Goal: Check status: Check status

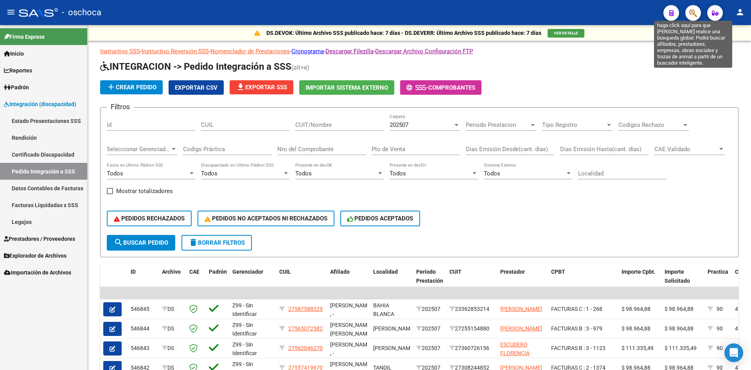
click at [693, 11] on icon "button" at bounding box center [693, 13] width 8 height 9
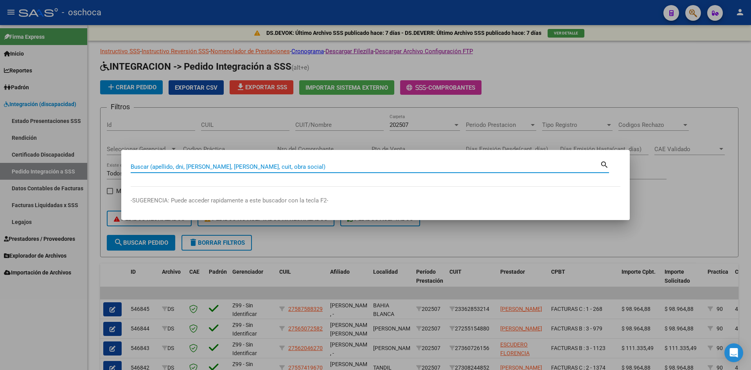
click at [262, 168] on input "Buscar (apellido, dni, [PERSON_NAME], [PERSON_NAME], cuit, obra social)" at bounding box center [365, 166] width 469 height 7
type input "27276996350"
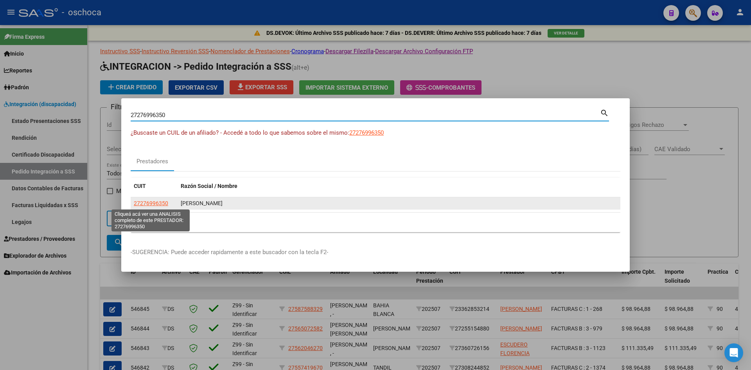
click at [156, 204] on span "27276996350" at bounding box center [151, 203] width 34 height 6
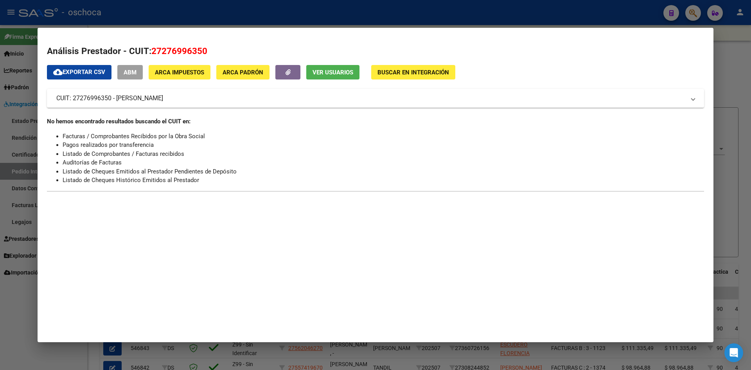
click at [389, 75] on span "Buscar en Integración" at bounding box center [413, 72] width 72 height 7
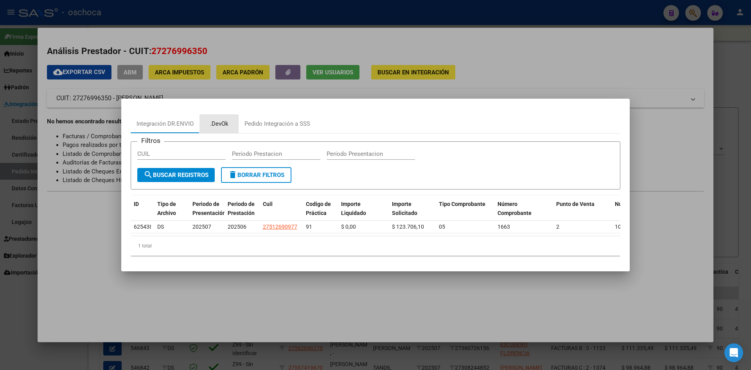
click at [219, 121] on div ".DevOk" at bounding box center [219, 123] width 18 height 9
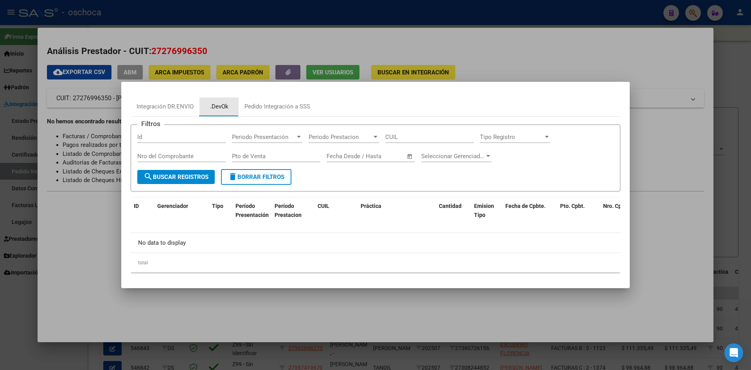
click at [220, 112] on div ".DevOk" at bounding box center [218, 106] width 39 height 19
click at [184, 110] on div "Integración DR.ENVIO" at bounding box center [164, 106] width 57 height 9
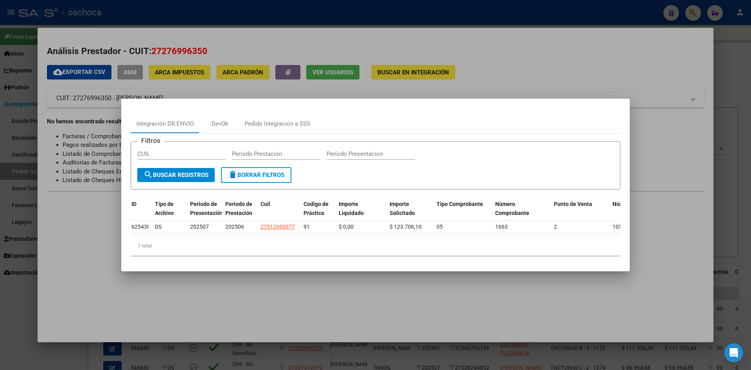
scroll to position [0, 4]
click at [371, 51] on div at bounding box center [375, 185] width 751 height 370
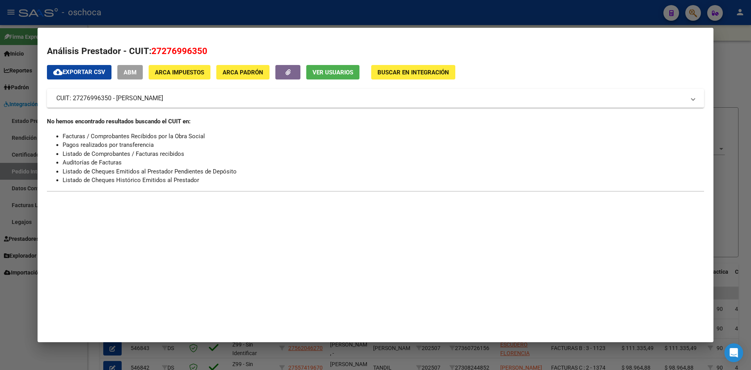
click at [406, 73] on span "Buscar en Integración" at bounding box center [413, 72] width 72 height 7
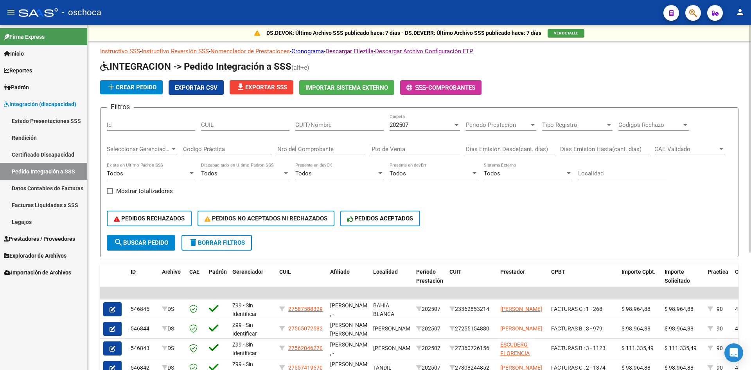
click at [415, 123] on div "202507" at bounding box center [420, 124] width 63 height 7
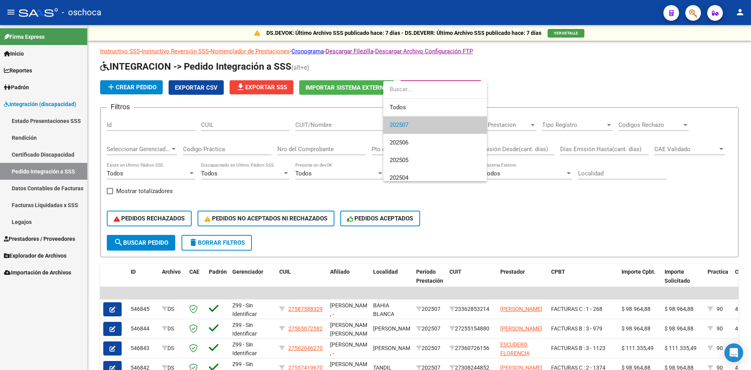
click at [412, 125] on span "202507" at bounding box center [434, 125] width 91 height 18
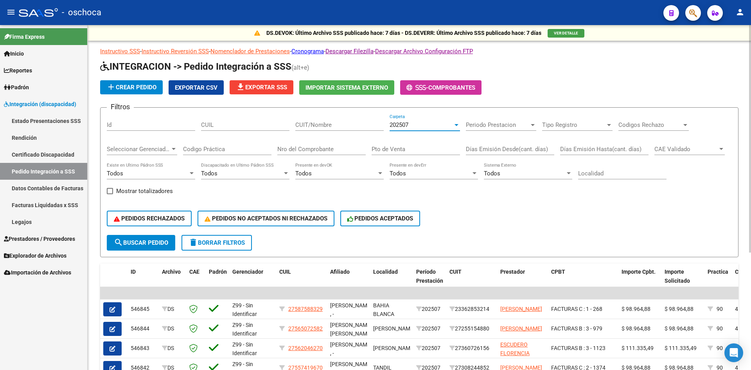
click at [400, 152] on input "Pto de Venta" at bounding box center [415, 148] width 88 height 7
type input "5"
click at [352, 152] on input "Nro del Comprobante" at bounding box center [321, 148] width 88 height 7
type input "1663"
click at [152, 243] on span "search Buscar Pedido" at bounding box center [141, 242] width 54 height 7
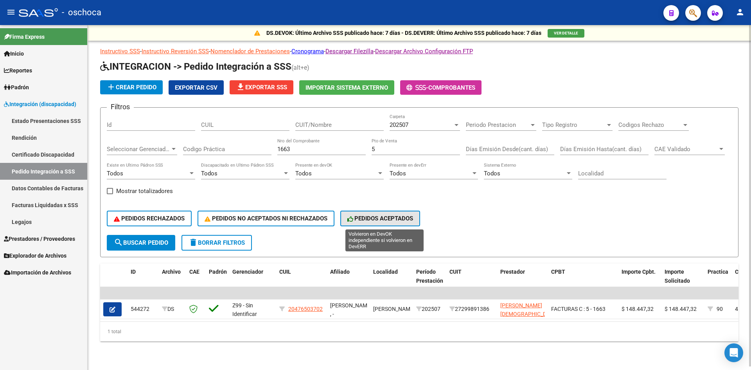
click at [391, 219] on span "PEDIDOS ACEPTADOS" at bounding box center [380, 218] width 66 height 7
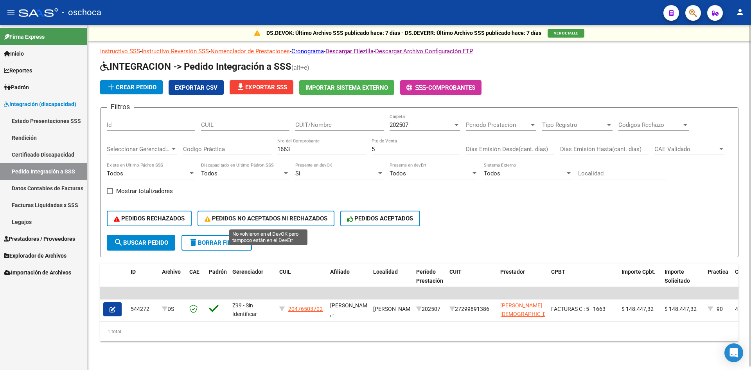
click at [219, 216] on span "PEDIDOS NO ACEPTADOS NI RECHAZADOS" at bounding box center [265, 218] width 123 height 7
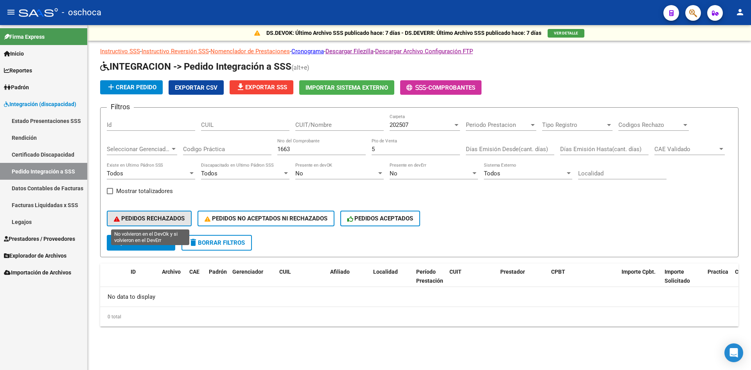
click at [171, 217] on span "PEDIDOS RECHAZADOS" at bounding box center [149, 218] width 71 height 7
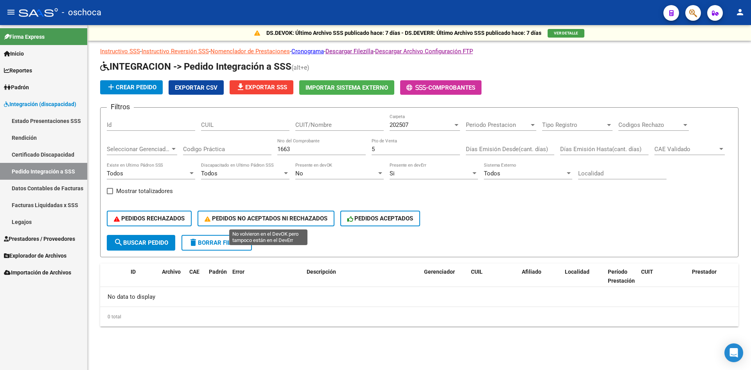
click at [258, 215] on span "PEDIDOS NO ACEPTADOS NI RECHAZADOS" at bounding box center [265, 218] width 123 height 7
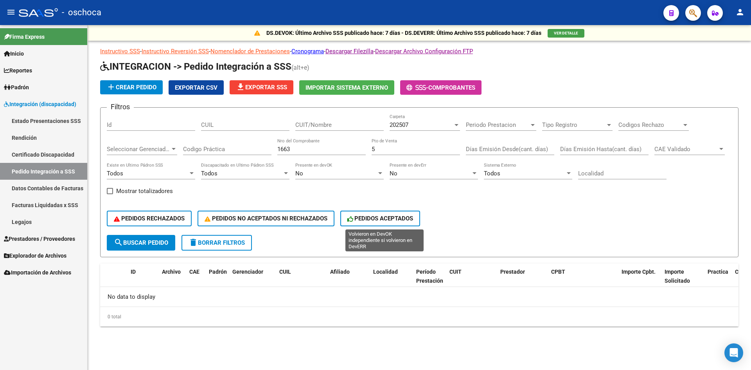
click at [376, 221] on span "PEDIDOS ACEPTADOS" at bounding box center [380, 218] width 66 height 7
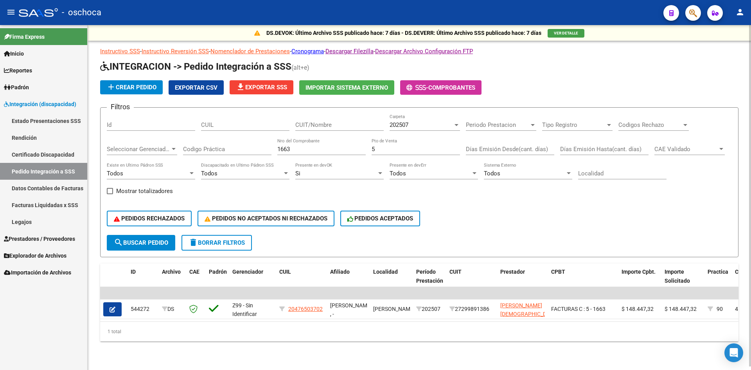
click at [404, 126] on span "202507" at bounding box center [398, 124] width 19 height 7
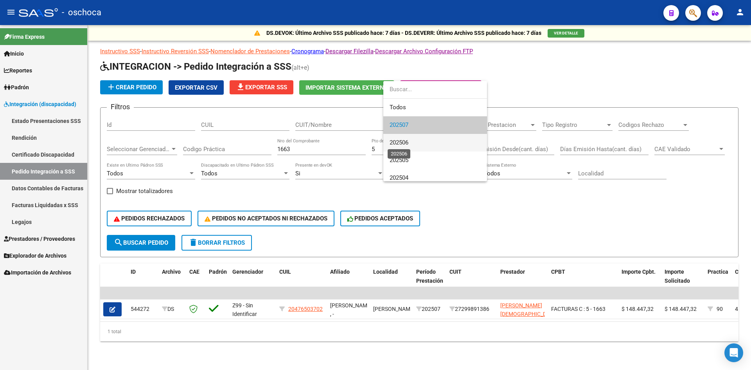
click at [408, 140] on span "202506" at bounding box center [398, 142] width 19 height 7
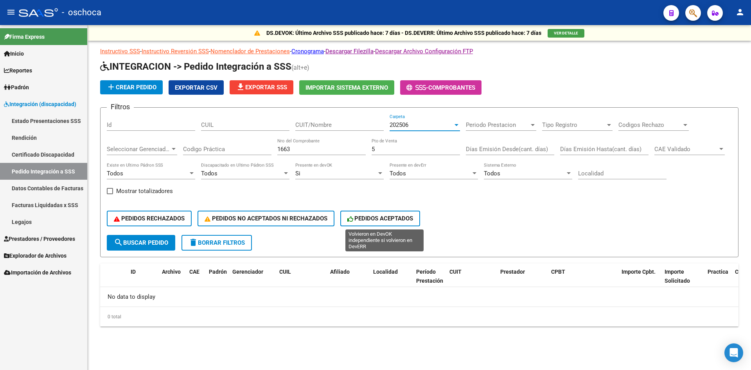
click at [391, 217] on span "PEDIDOS ACEPTADOS" at bounding box center [380, 218] width 66 height 7
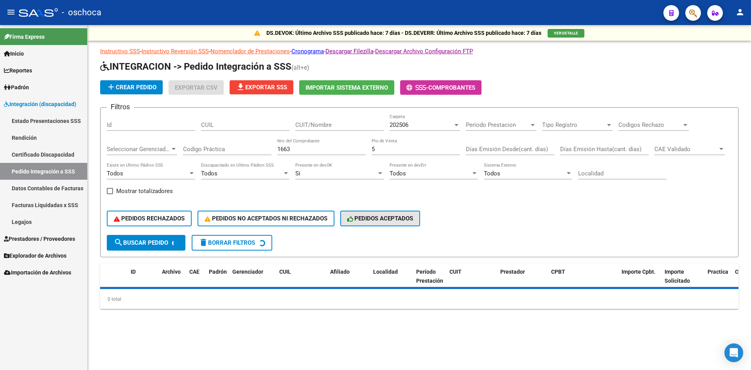
click at [391, 217] on span "PEDIDOS ACEPTADOS" at bounding box center [380, 218] width 66 height 7
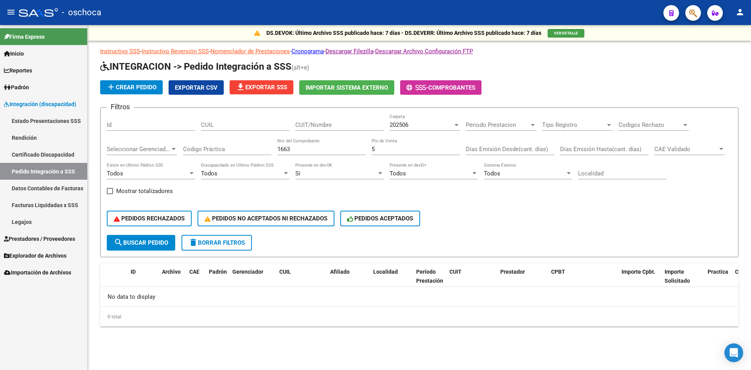
click at [391, 217] on span "PEDIDOS ACEPTADOS" at bounding box center [380, 218] width 66 height 7
click at [304, 220] on span "PEDIDOS NO ACEPTADOS NI RECHAZADOS" at bounding box center [265, 218] width 123 height 7
click at [175, 219] on span "PEDIDOS RECHAZADOS" at bounding box center [149, 218] width 71 height 7
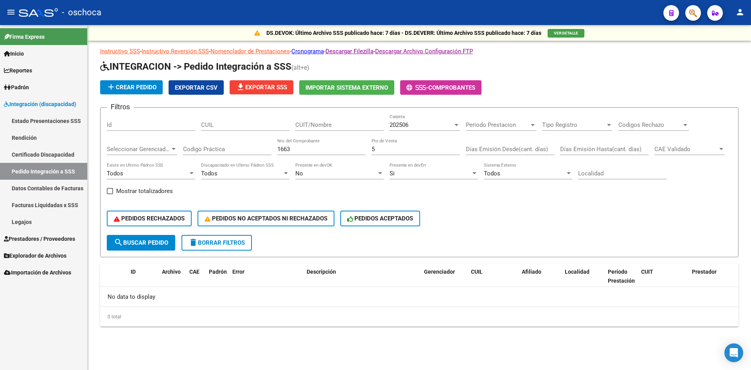
click at [431, 129] on div "202506 Carpeta" at bounding box center [424, 122] width 70 height 17
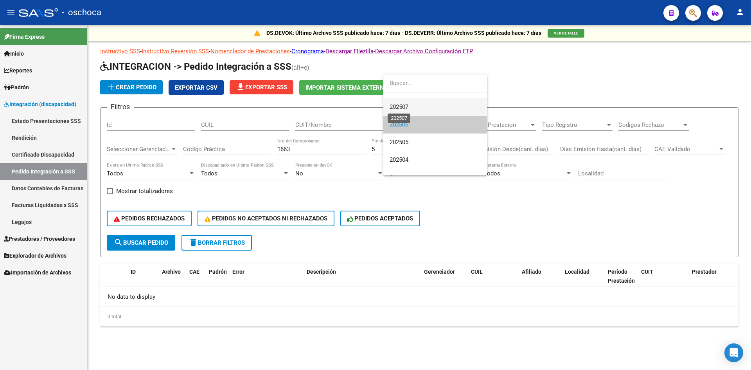
click at [407, 105] on span "202507" at bounding box center [398, 106] width 19 height 7
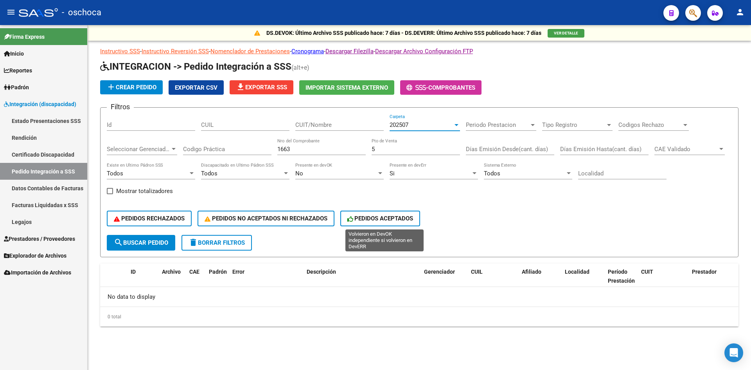
click at [388, 218] on span "PEDIDOS ACEPTADOS" at bounding box center [380, 218] width 66 height 7
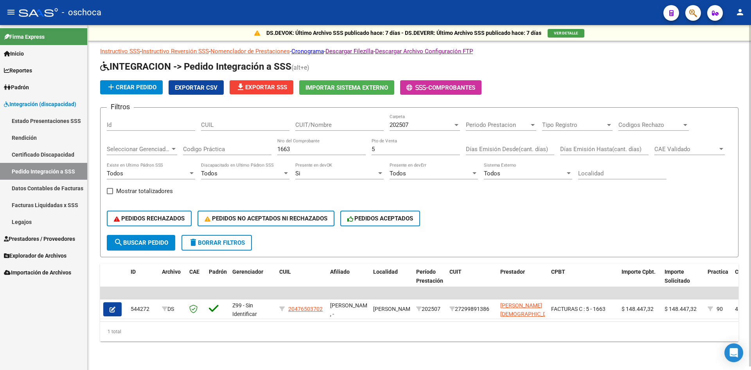
click at [497, 336] on div "1 total" at bounding box center [419, 331] width 638 height 20
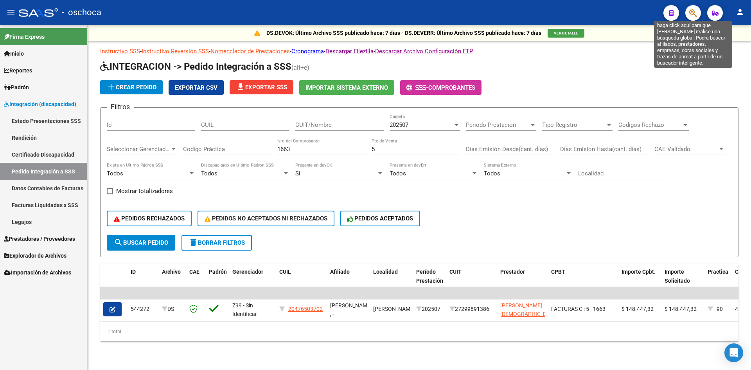
click at [693, 14] on icon "button" at bounding box center [693, 13] width 8 height 9
